Goal: Information Seeking & Learning: Learn about a topic

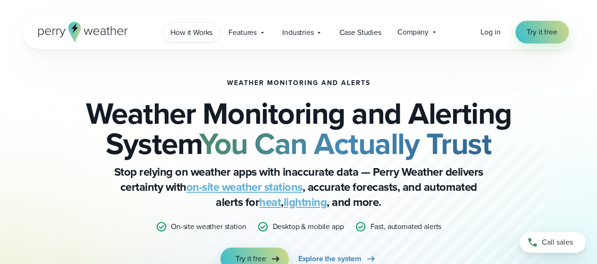
click at [194, 36] on span "How it Works" at bounding box center [191, 32] width 42 height 11
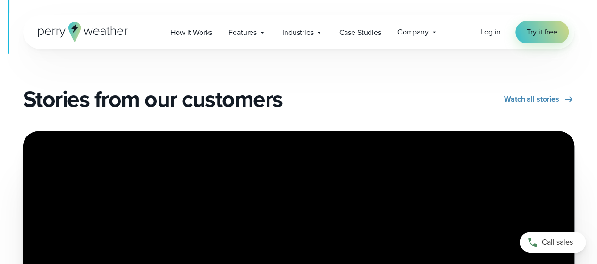
scroll to position [1588, 0]
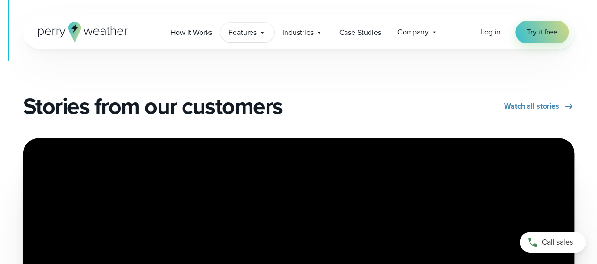
click at [239, 32] on span "Features" at bounding box center [242, 32] width 28 height 11
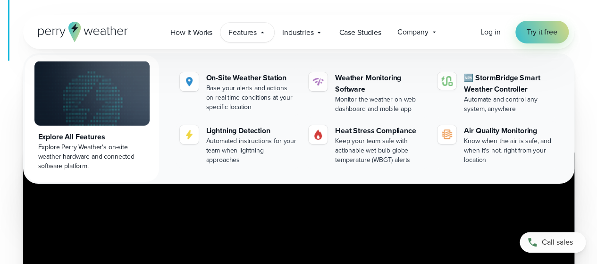
scroll to position [1624, 0]
click at [302, 35] on span "Industries" at bounding box center [297, 32] width 31 height 11
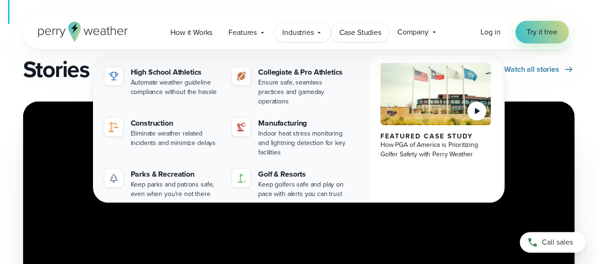
click at [362, 28] on span "Case Studies" at bounding box center [360, 32] width 42 height 11
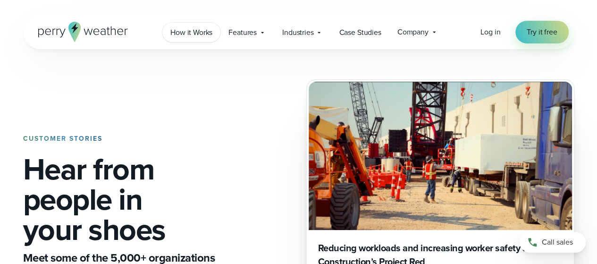
click at [196, 35] on span "How it Works" at bounding box center [191, 32] width 42 height 11
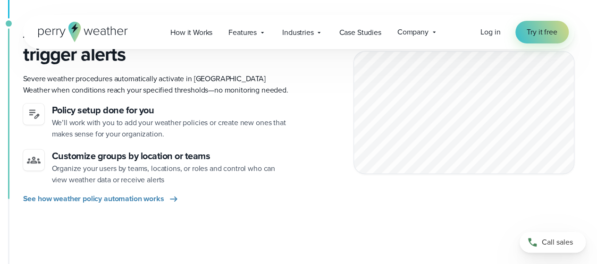
scroll to position [527, 0]
click at [246, 39] on div "Features Explore All Features Explore Perry Weather's on-site weather hardware …" at bounding box center [247, 32] width 54 height 19
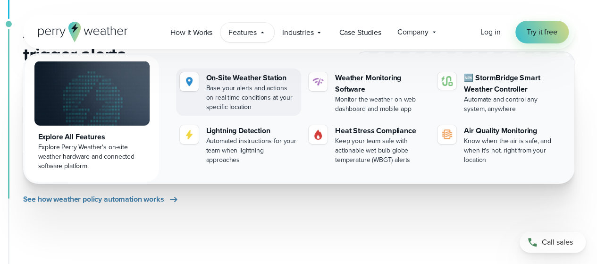
click at [238, 82] on div "On-Site Weather Station" at bounding box center [251, 77] width 91 height 11
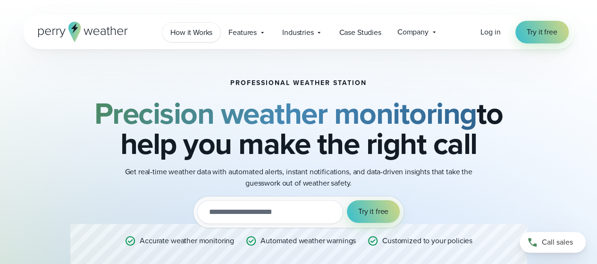
click at [195, 33] on span "How it Works" at bounding box center [191, 32] width 42 height 11
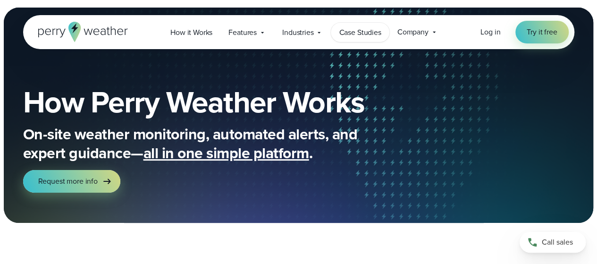
click at [359, 32] on span "Case Studies" at bounding box center [360, 32] width 42 height 11
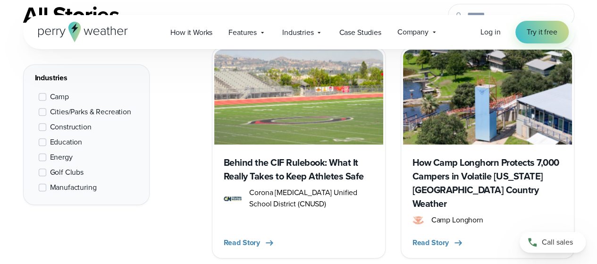
scroll to position [421, 0]
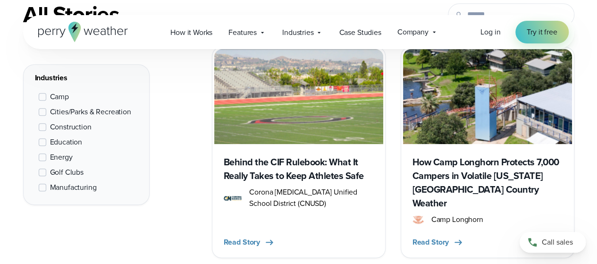
click at [41, 140] on span at bounding box center [43, 142] width 8 height 8
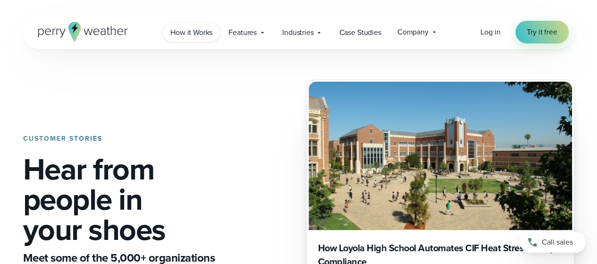
click at [194, 31] on span "How it Works" at bounding box center [191, 32] width 42 height 11
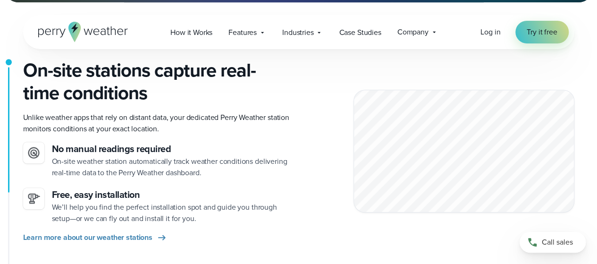
scroll to position [226, 0]
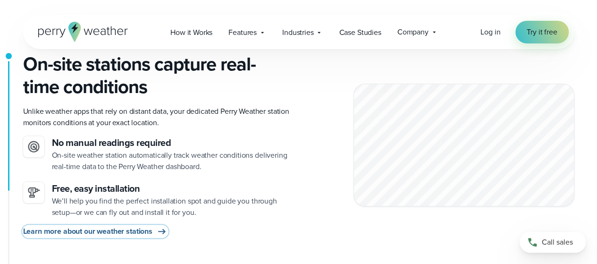
click at [128, 232] on span "Learn more about our weather stations" at bounding box center [87, 230] width 129 height 11
